Goal: Information Seeking & Learning: Learn about a topic

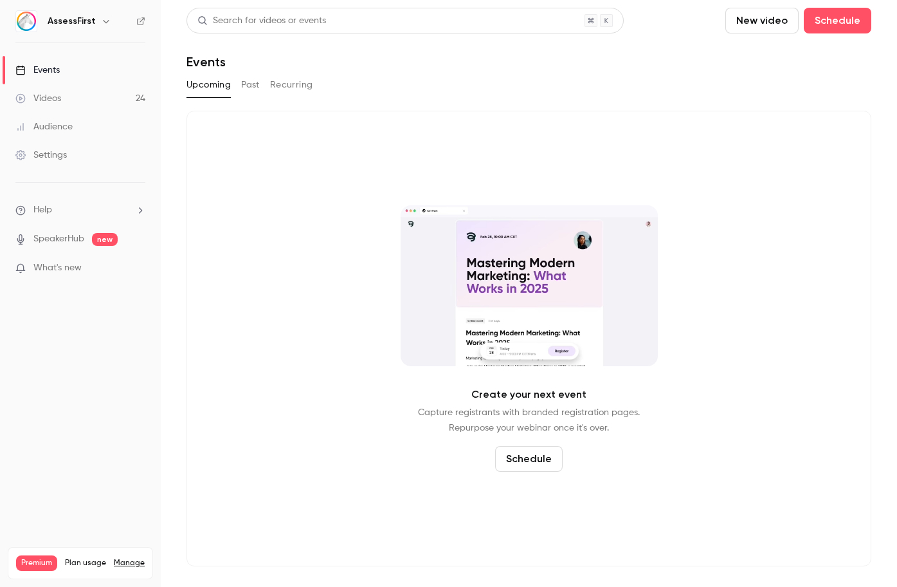
click at [251, 87] on button "Past" at bounding box center [250, 85] width 19 height 21
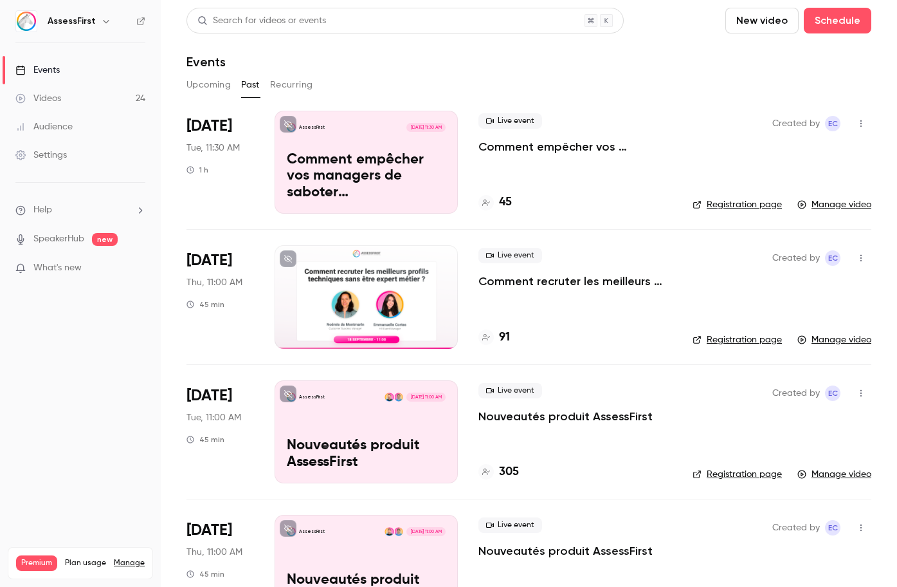
click at [549, 146] on p "Comment empêcher vos managers de saboter (inconsciemment) vos recrutements ?" at bounding box center [576, 146] width 194 height 15
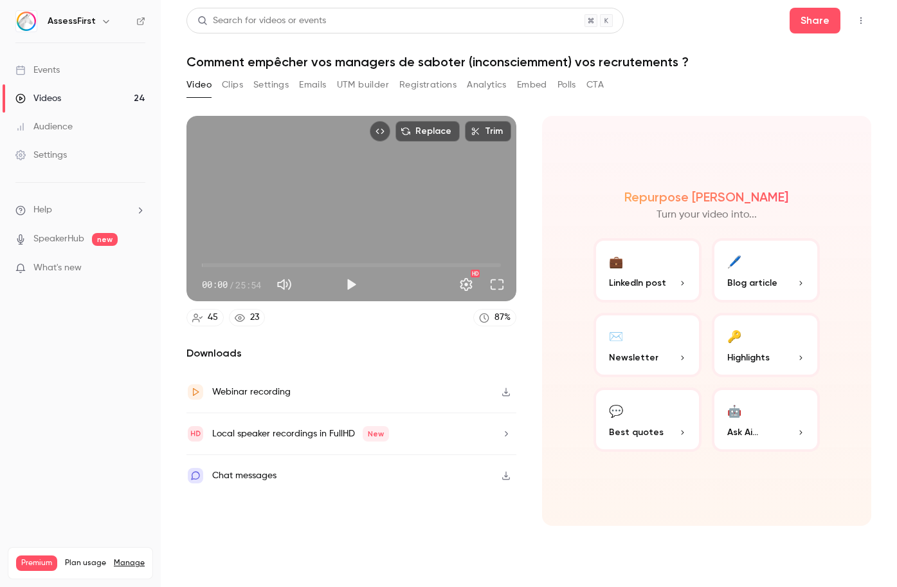
click at [354, 285] on button "Play" at bounding box center [351, 284] width 26 height 26
click at [495, 264] on span "25:25" at bounding box center [351, 265] width 299 height 21
click at [502, 265] on span "25:54" at bounding box center [501, 265] width 4 height 4
click at [352, 282] on button "Play" at bounding box center [351, 284] width 26 height 26
click at [493, 265] on span "25:13" at bounding box center [351, 265] width 299 height 21
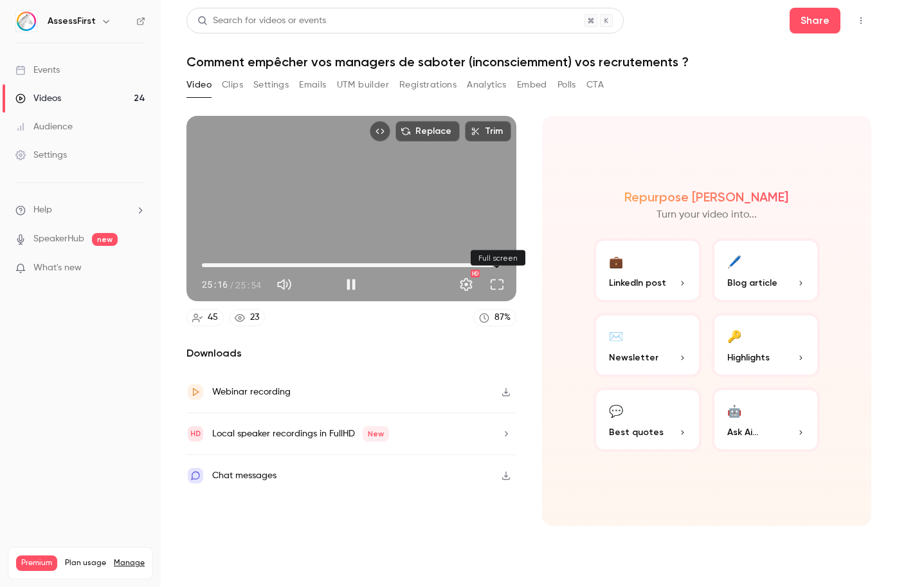
click at [499, 291] on button "Full screen" at bounding box center [497, 284] width 26 height 26
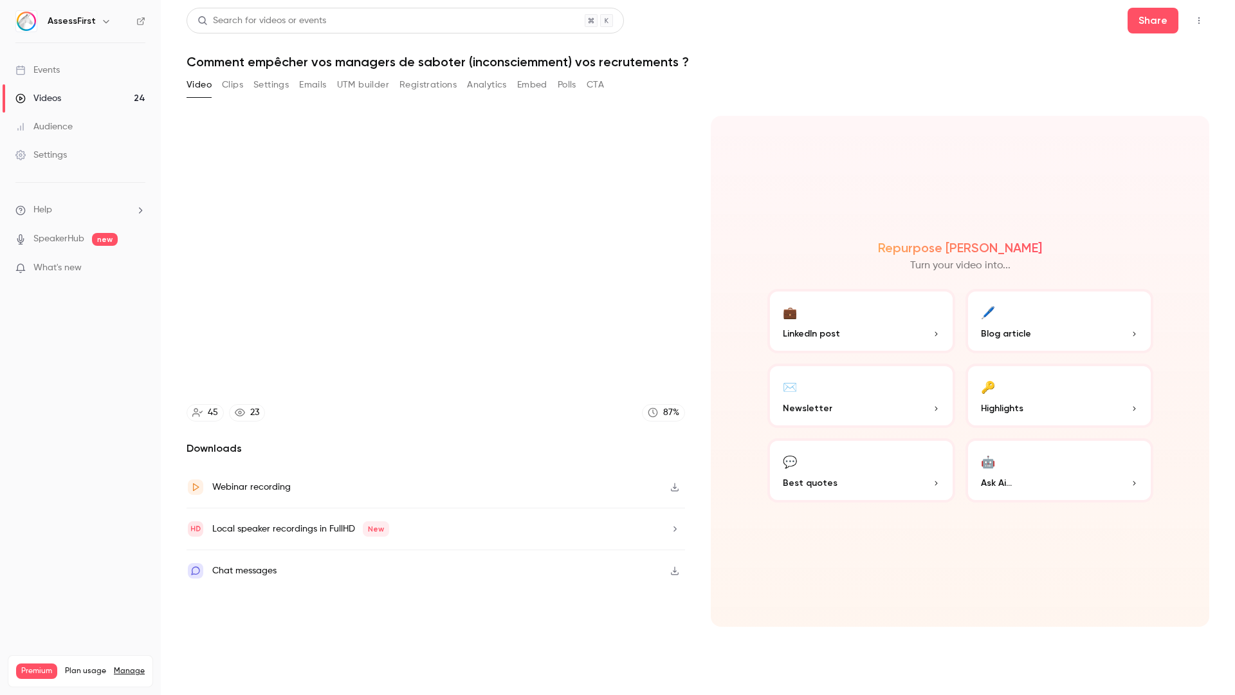
type input "******"
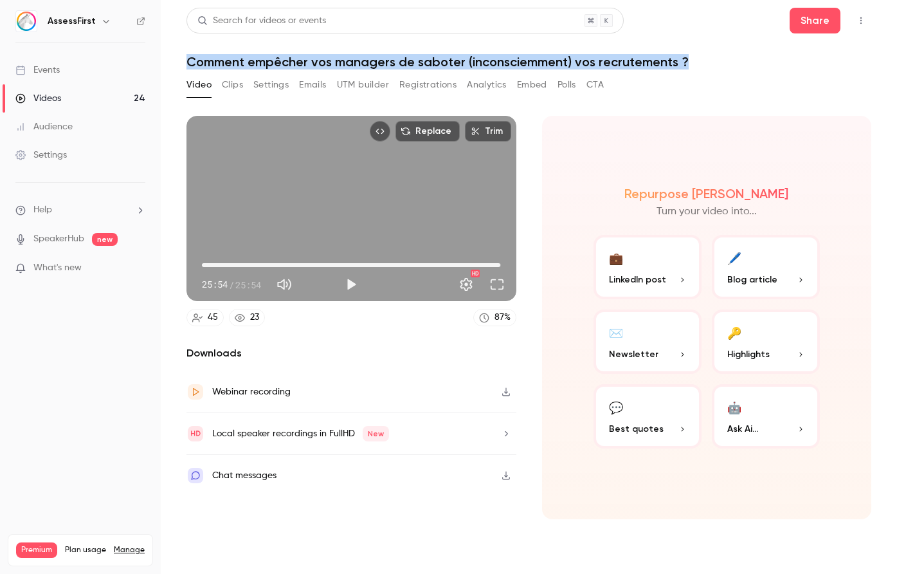
drag, startPoint x: 185, startPoint y: 61, endPoint x: 689, endPoint y: 57, distance: 503.6
click at [689, 57] on main "Search for videos or events Share Comment empêcher vos managers de saboter (inc…" at bounding box center [529, 287] width 736 height 574
copy h1 "Comment empêcher vos managers de saboter (inconsciemment) vos recrutements ?"
click at [277, 87] on button "Settings" at bounding box center [270, 85] width 35 height 21
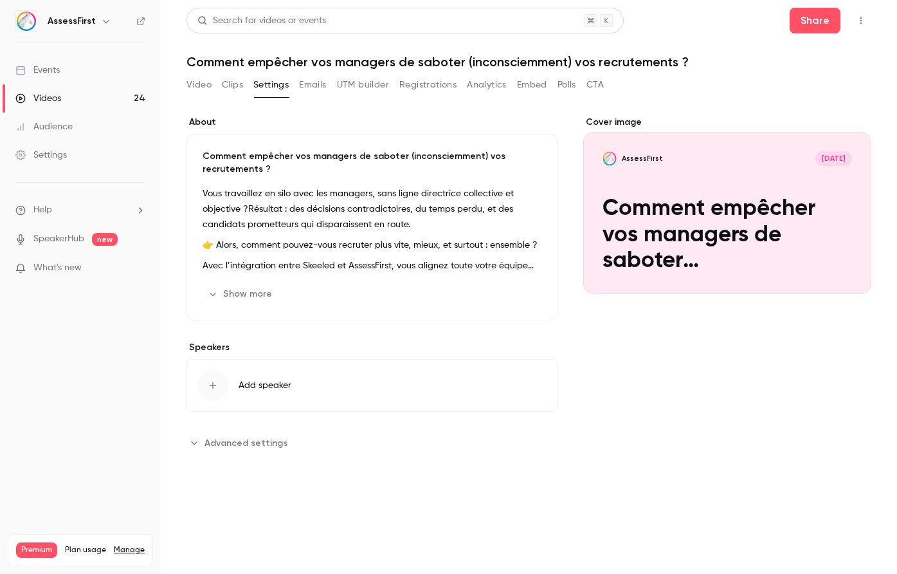
click at [237, 217] on p "Vous travaillez en silo avec les managers, sans ligne directrice collective et …" at bounding box center [372, 209] width 339 height 46
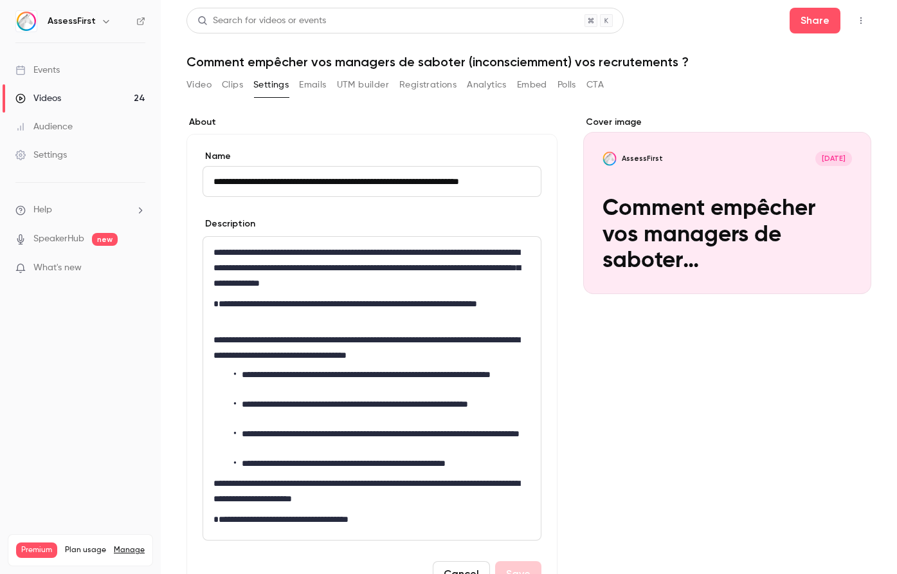
scroll to position [0, 32]
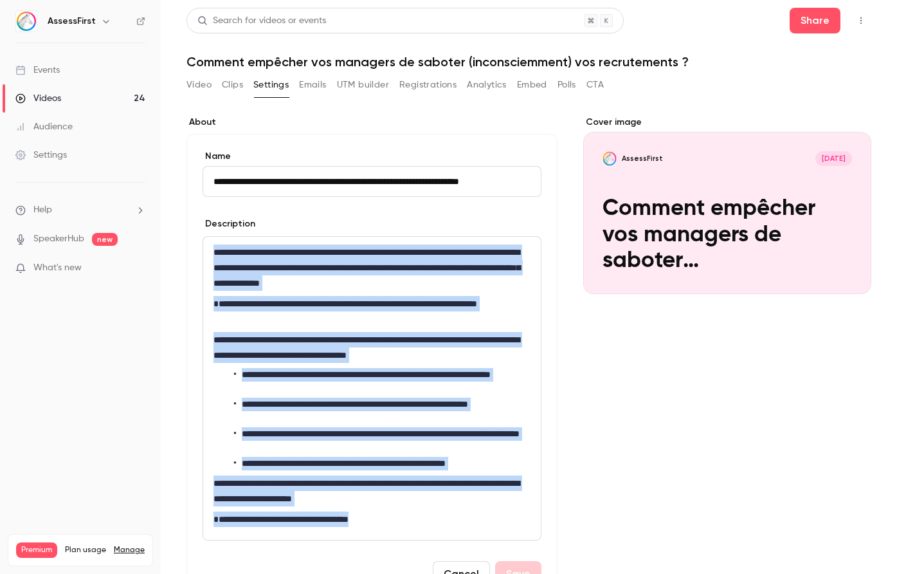
drag, startPoint x: 214, startPoint y: 251, endPoint x: 406, endPoint y: 532, distance: 340.0
click at [406, 532] on div "**********" at bounding box center [372, 388] width 338 height 303
copy div "**********"
click at [199, 88] on button "Video" at bounding box center [199, 85] width 25 height 21
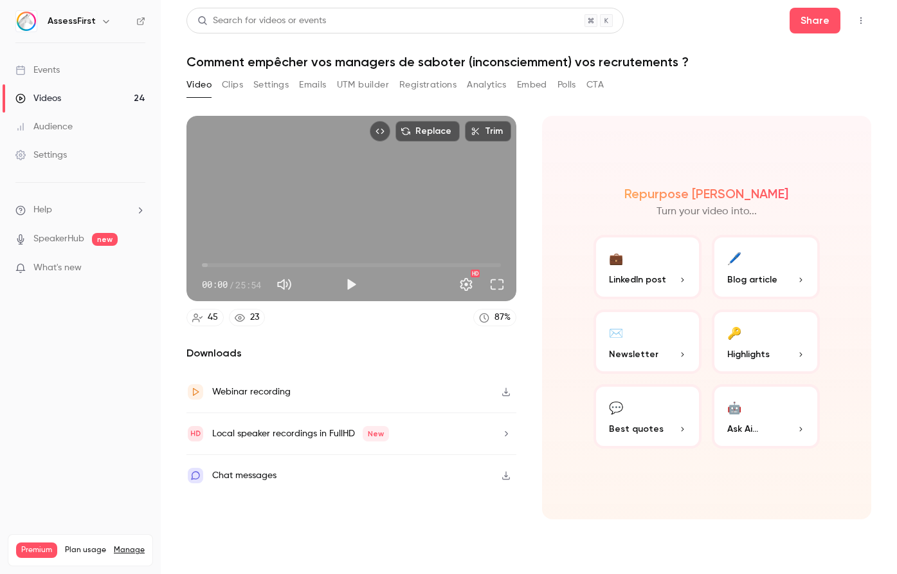
click at [75, 69] on link "Events" at bounding box center [80, 70] width 161 height 28
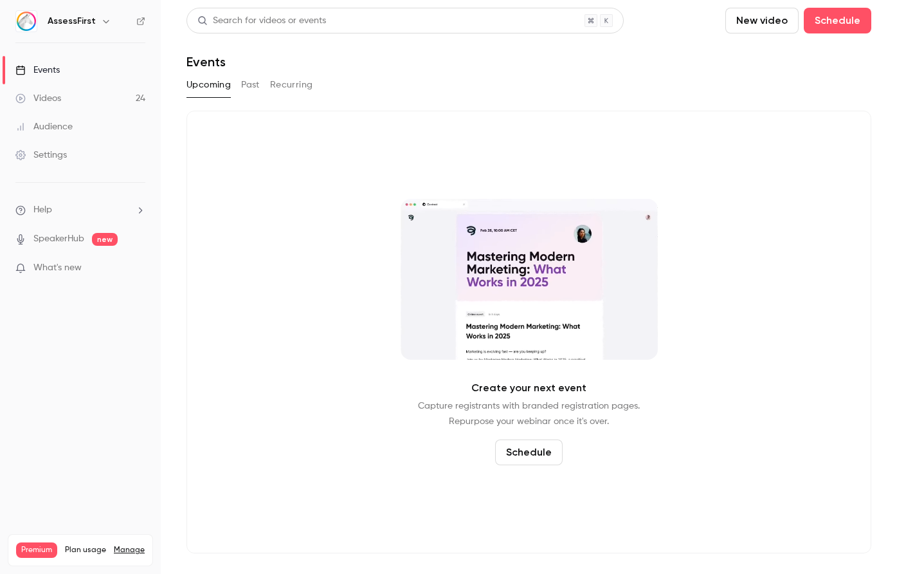
click at [250, 86] on button "Past" at bounding box center [250, 85] width 19 height 21
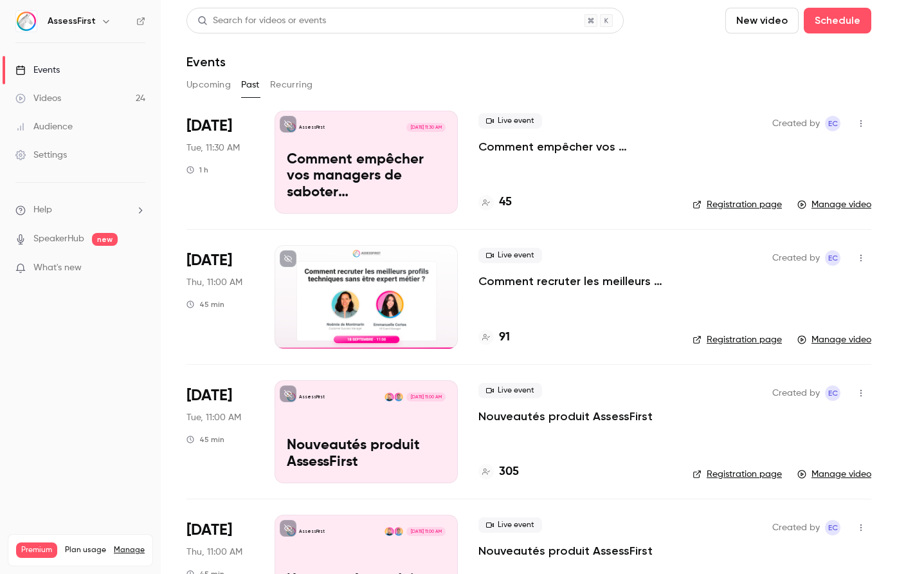
click at [522, 279] on p "Comment recruter les meilleurs profils techniques sans être expert métier ?" at bounding box center [576, 280] width 194 height 15
